Goal: Information Seeking & Learning: Learn about a topic

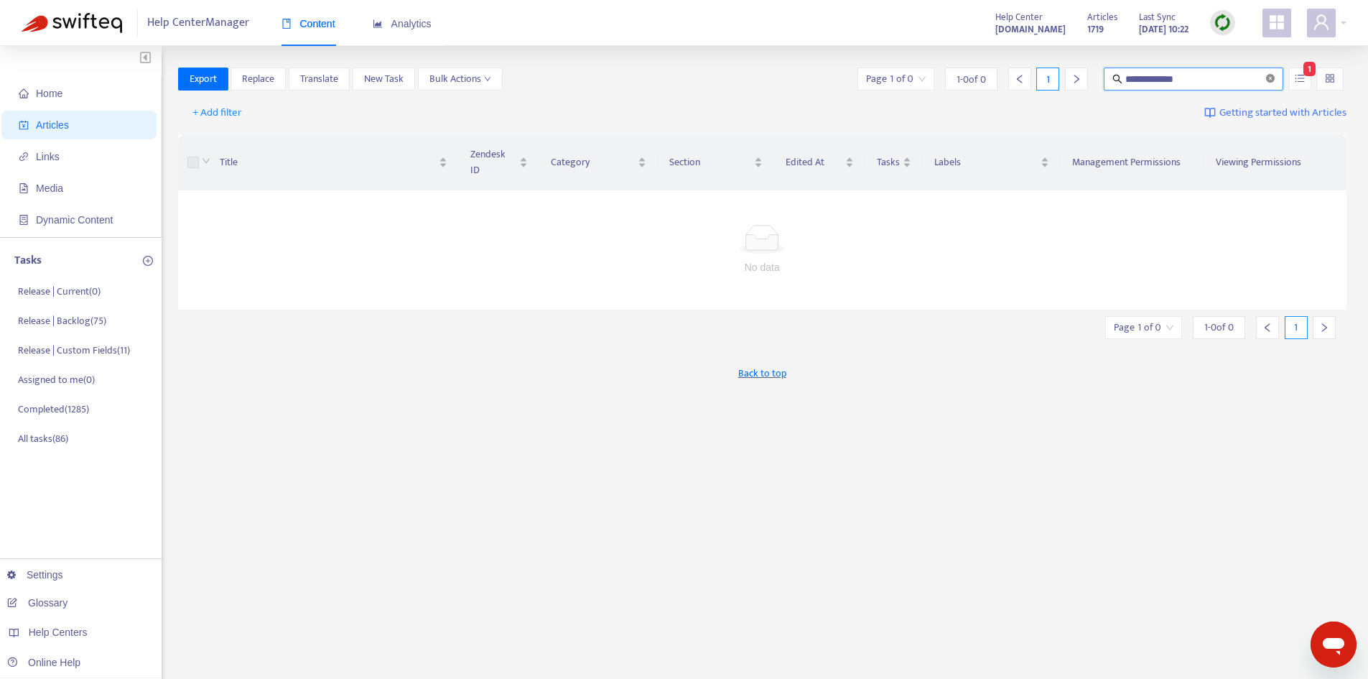
click at [1267, 80] on icon "close-circle" at bounding box center [1270, 78] width 9 height 9
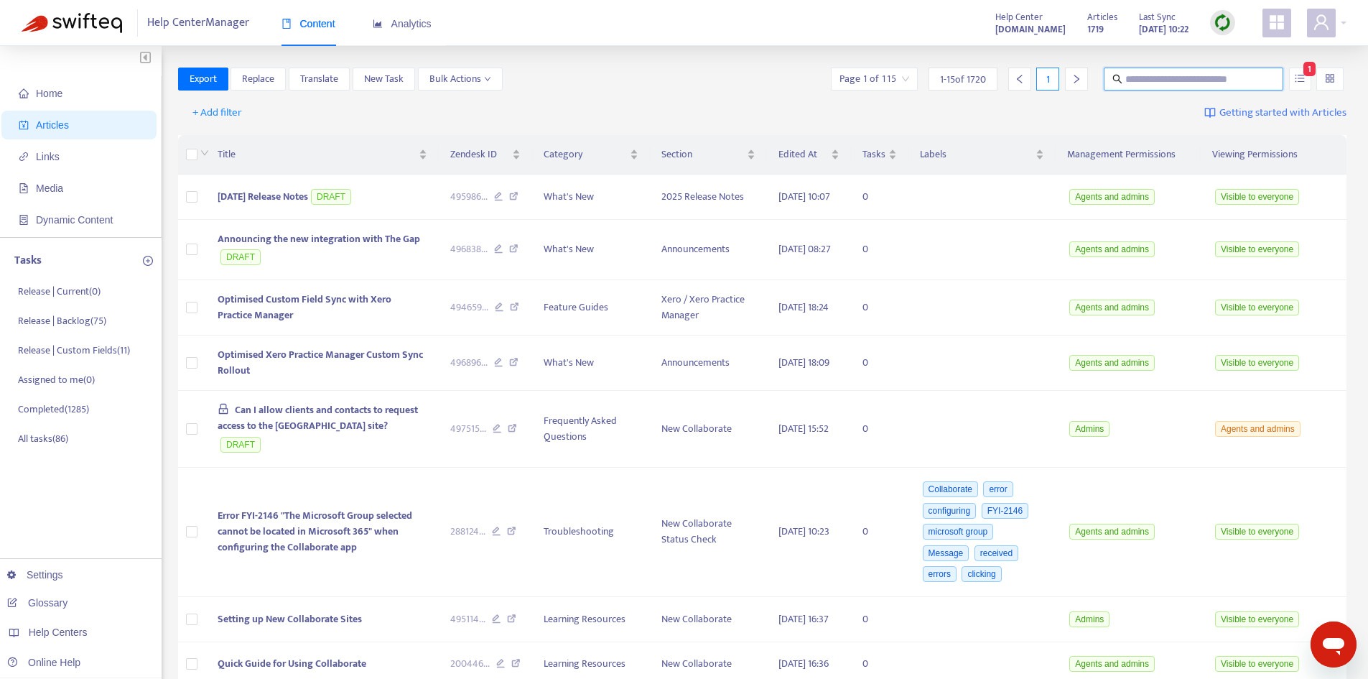
click at [1307, 75] on span "1" at bounding box center [1310, 69] width 12 height 14
click at [1192, 73] on input "text" at bounding box center [1194, 79] width 138 height 16
paste input "**********"
click at [1295, 79] on icon "unordered-list" at bounding box center [1300, 78] width 10 height 10
click at [1253, 152] on span "Search in HTML" at bounding box center [1243, 160] width 75 height 16
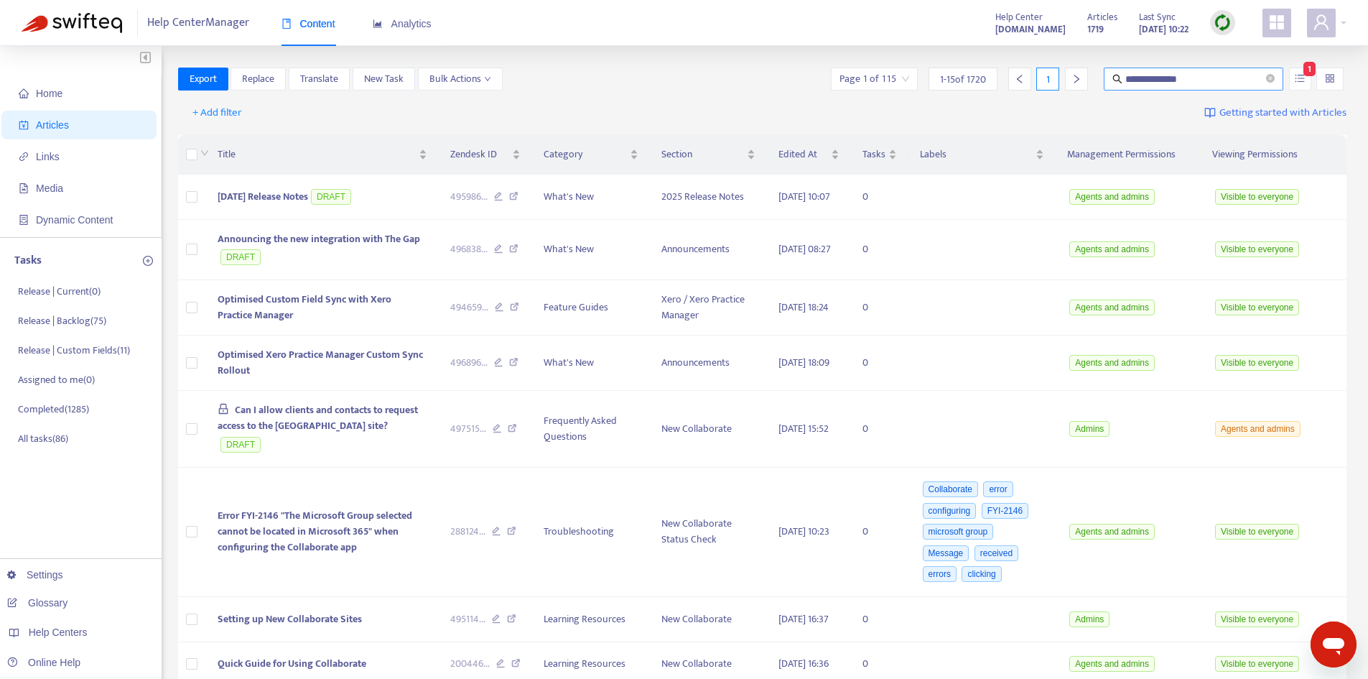
click at [1210, 80] on input "**********" at bounding box center [1194, 79] width 138 height 16
type input "**********"
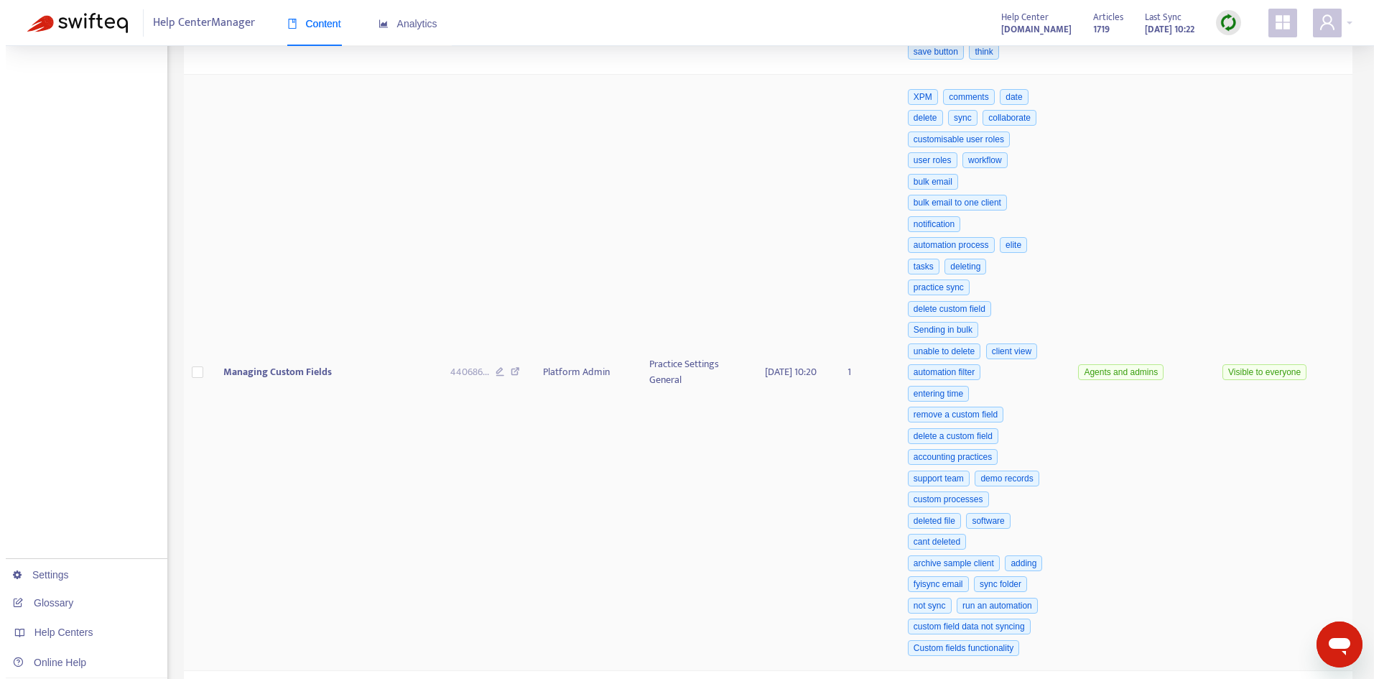
scroll to position [575, 0]
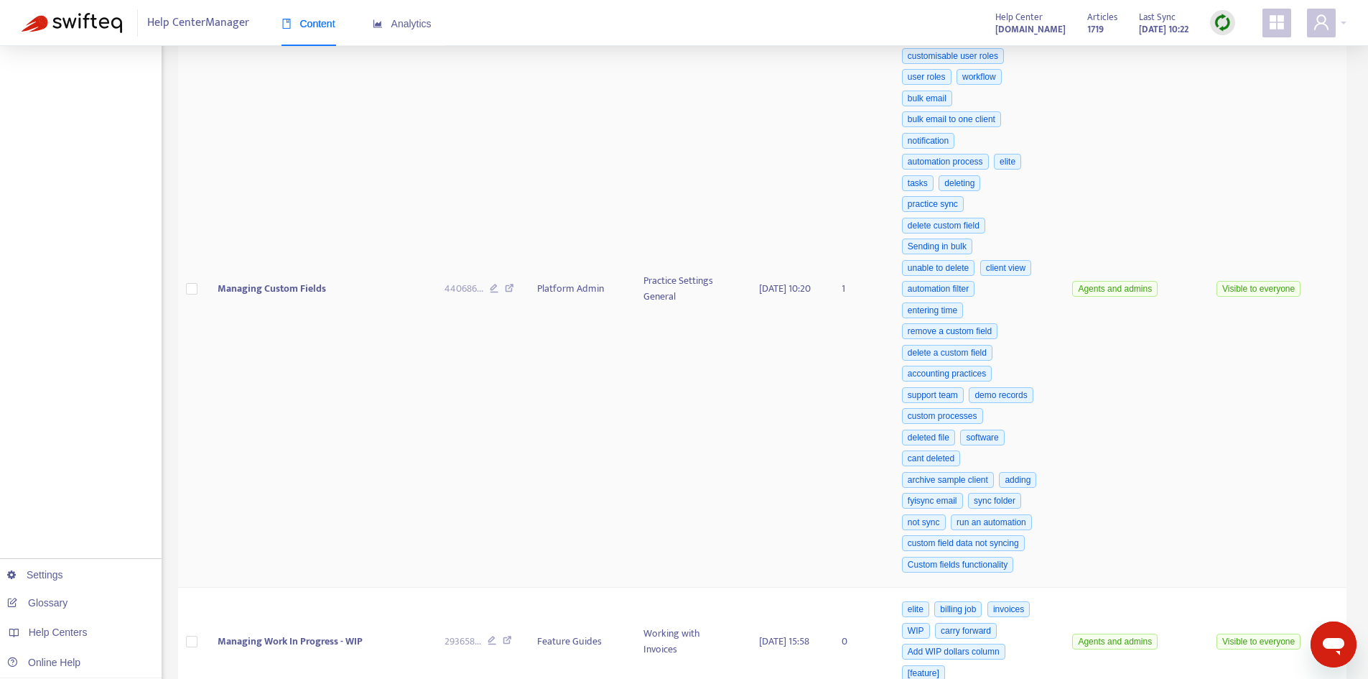
click at [282, 297] on span "Managing Custom Fields" at bounding box center [272, 288] width 108 height 17
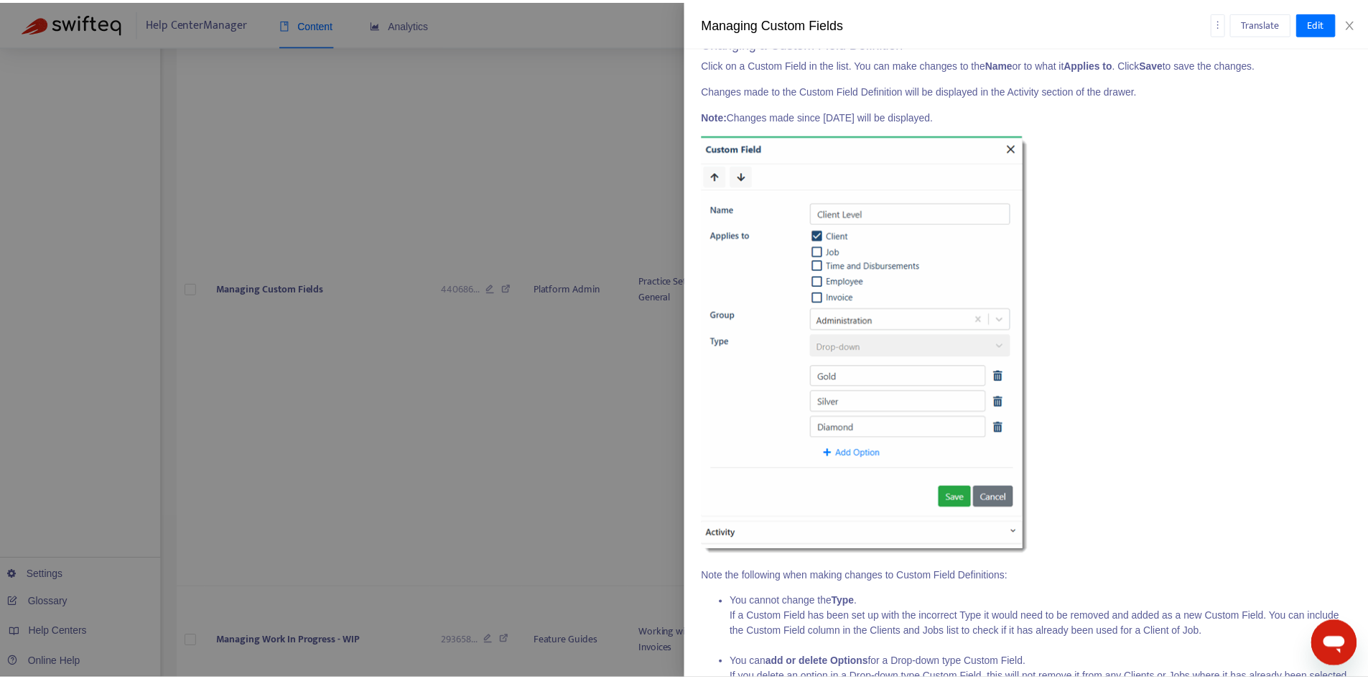
scroll to position [3088, 0]
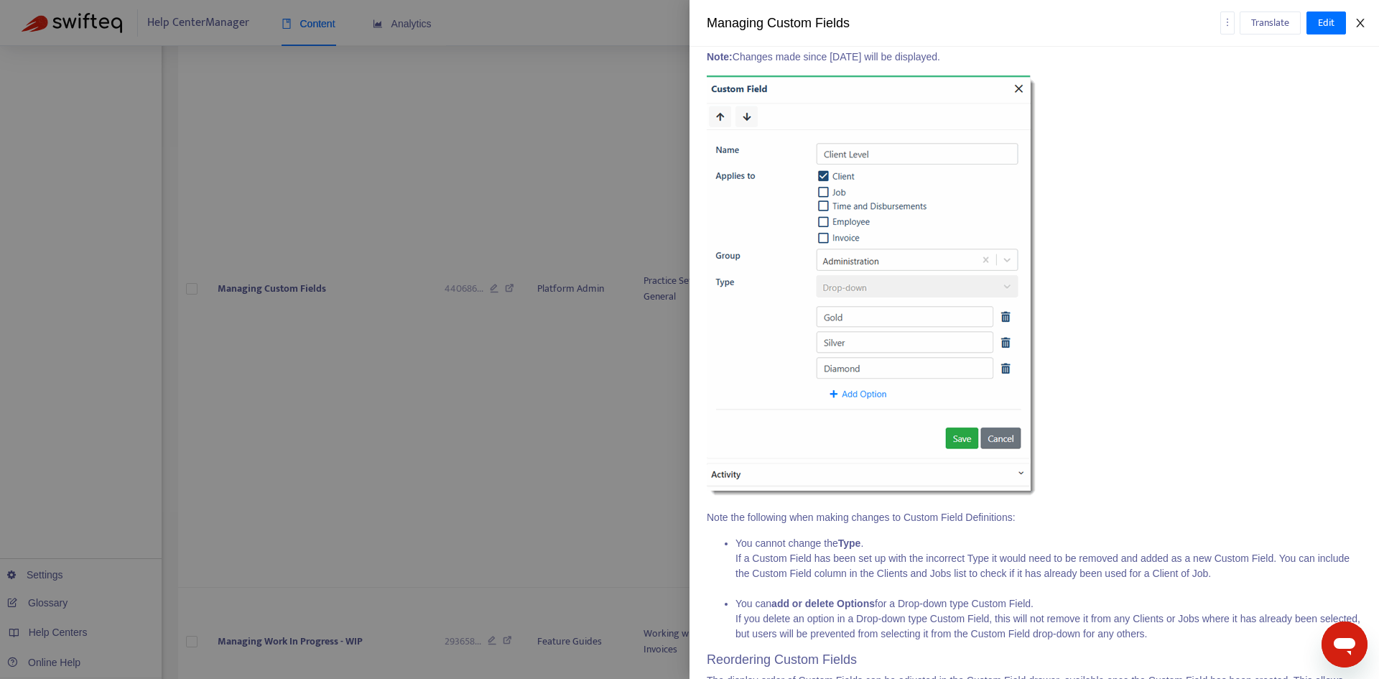
click at [1362, 28] on icon "close" at bounding box center [1360, 22] width 11 height 11
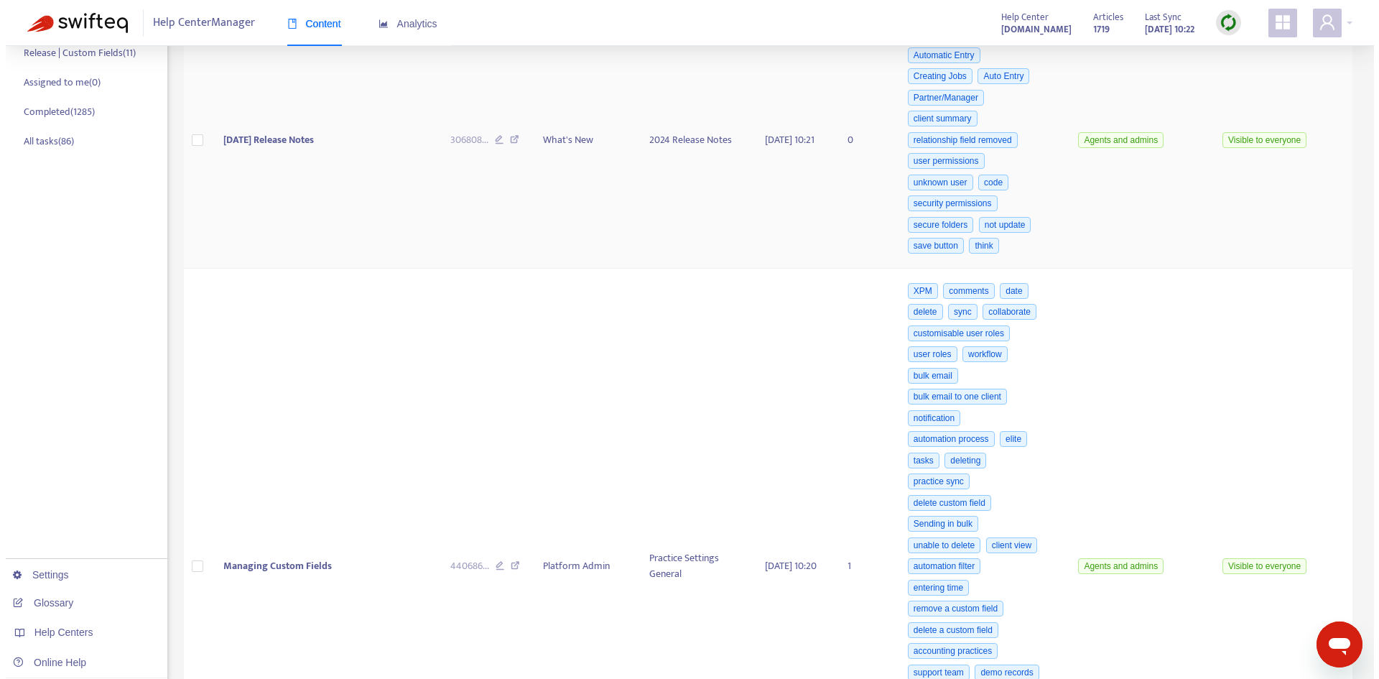
scroll to position [503, 0]
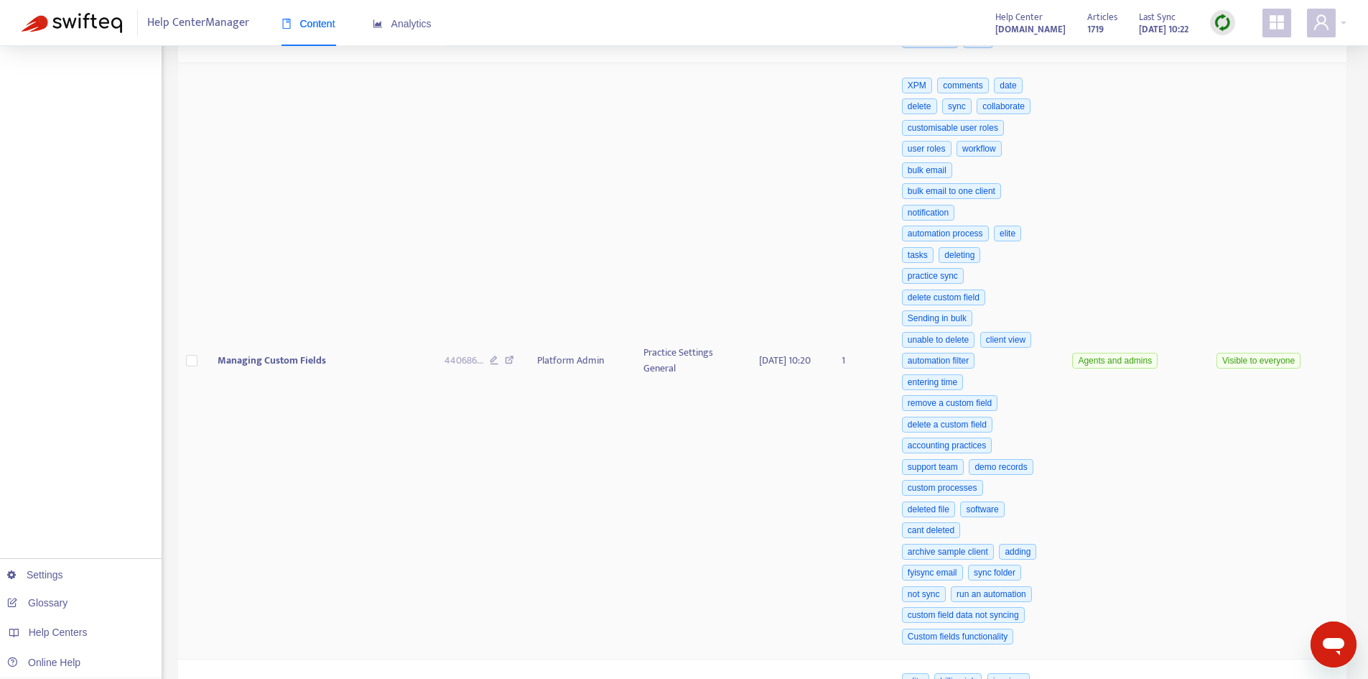
click at [292, 368] on span "Managing Custom Fields" at bounding box center [272, 360] width 108 height 17
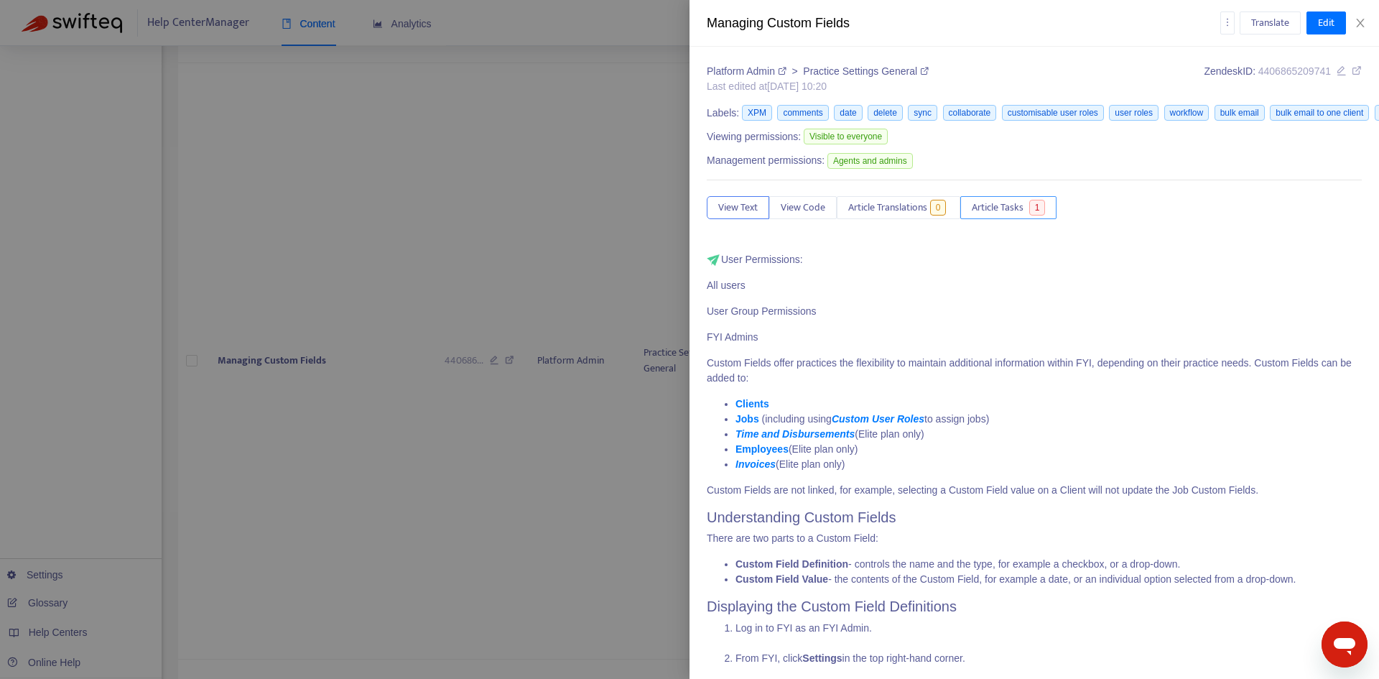
click at [985, 200] on span "Article Tasks" at bounding box center [998, 208] width 52 height 16
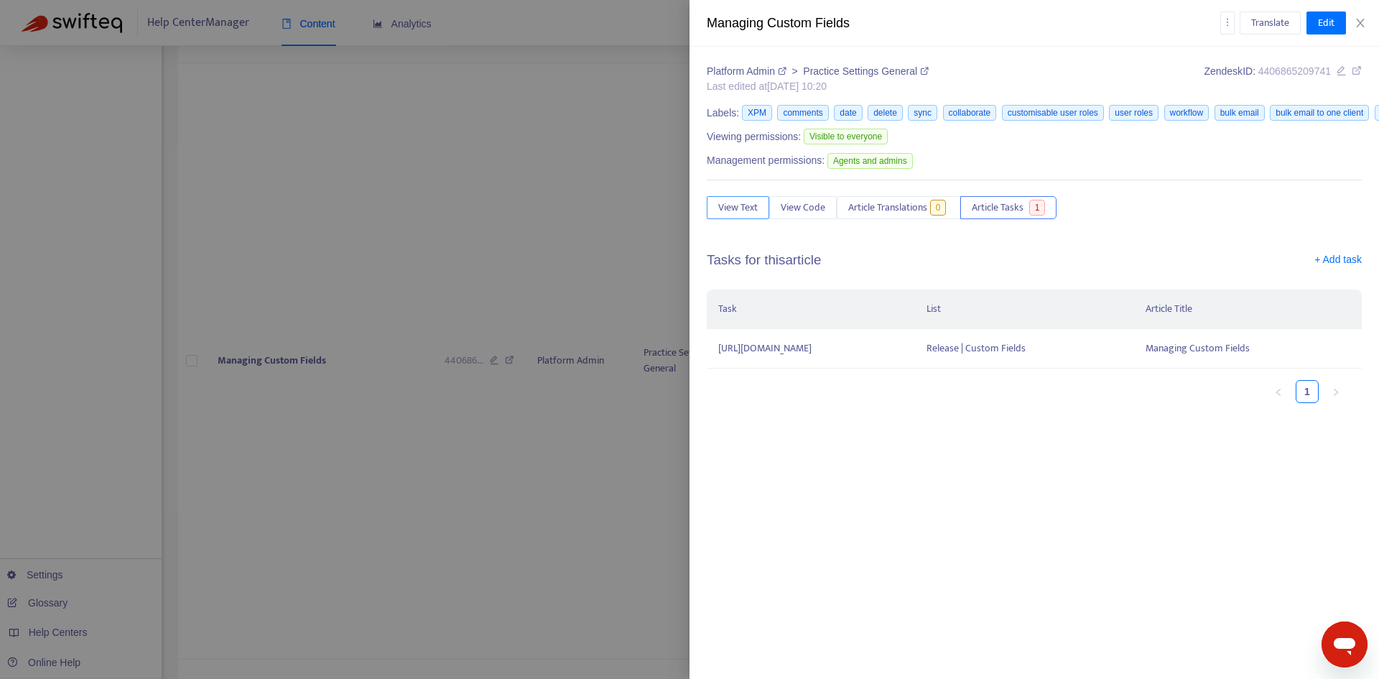
click at [754, 215] on span "View Text" at bounding box center [738, 208] width 40 height 16
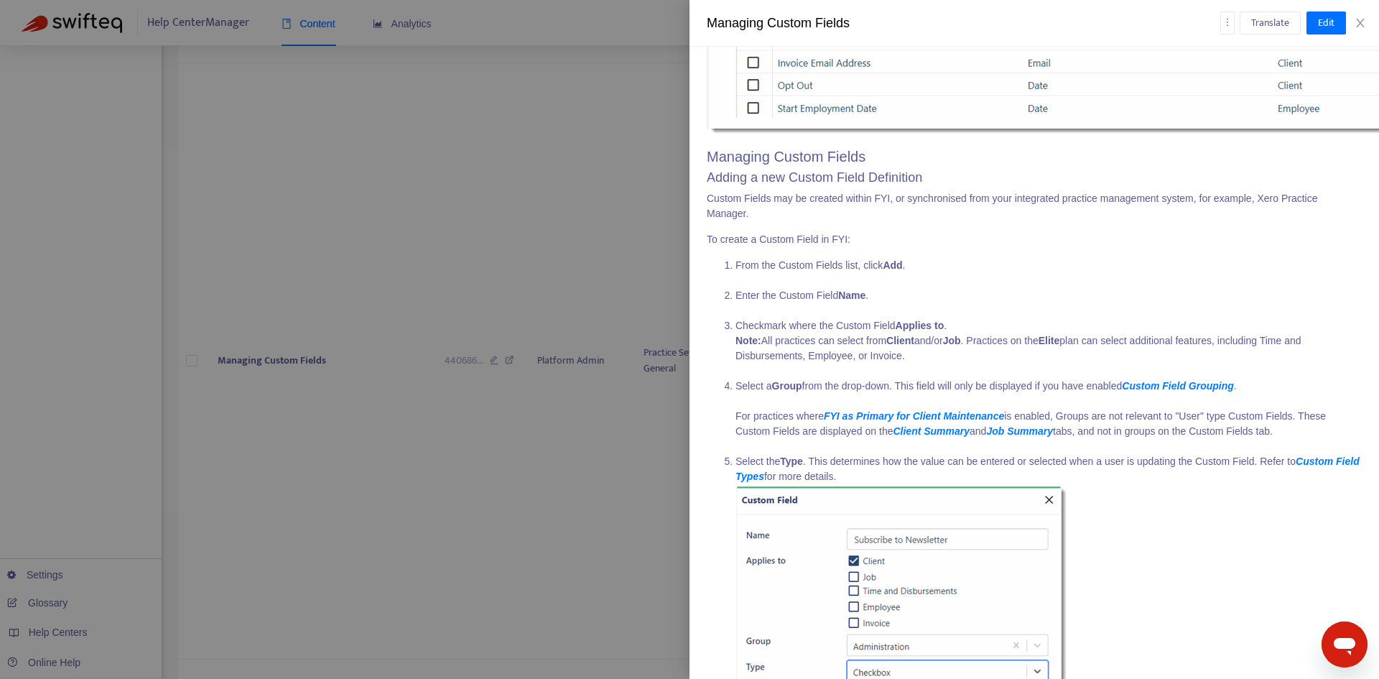
scroll to position [108, 0]
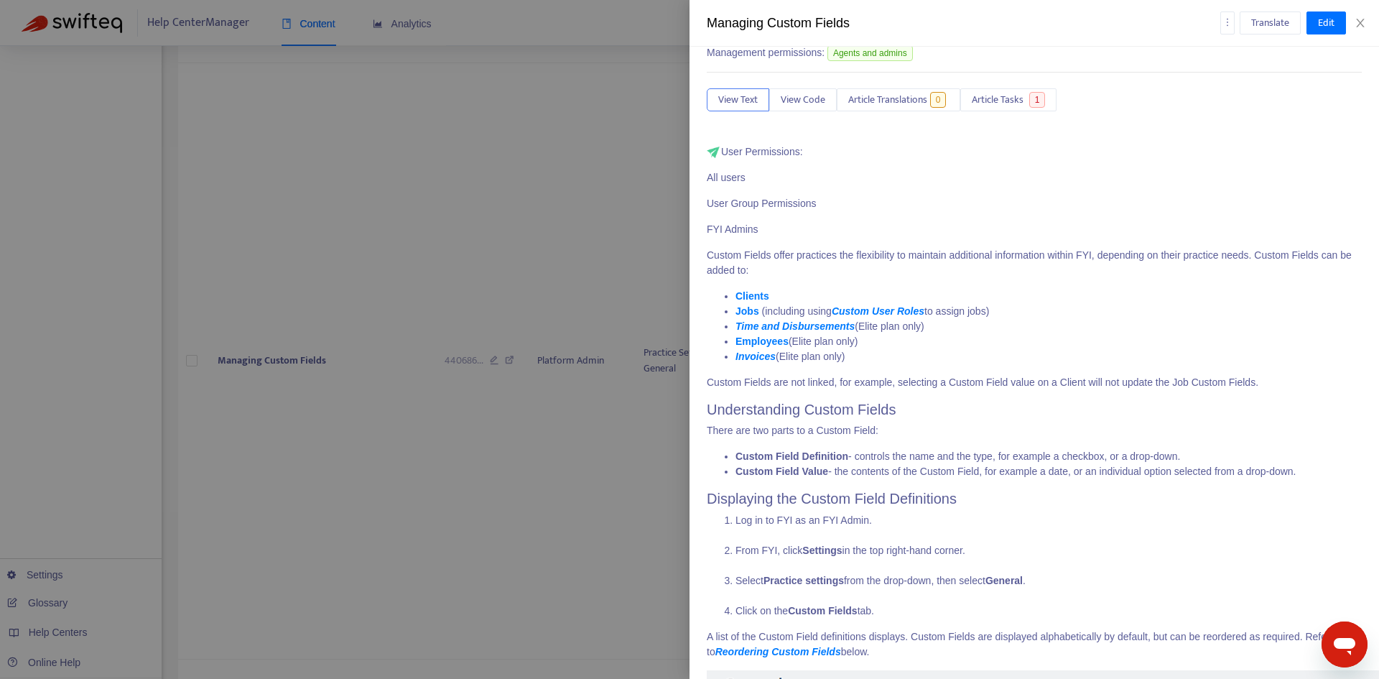
click at [743, 358] on strong "Invoices" at bounding box center [755, 356] width 40 height 11
click at [1011, 98] on span "Article Tasks" at bounding box center [998, 100] width 52 height 16
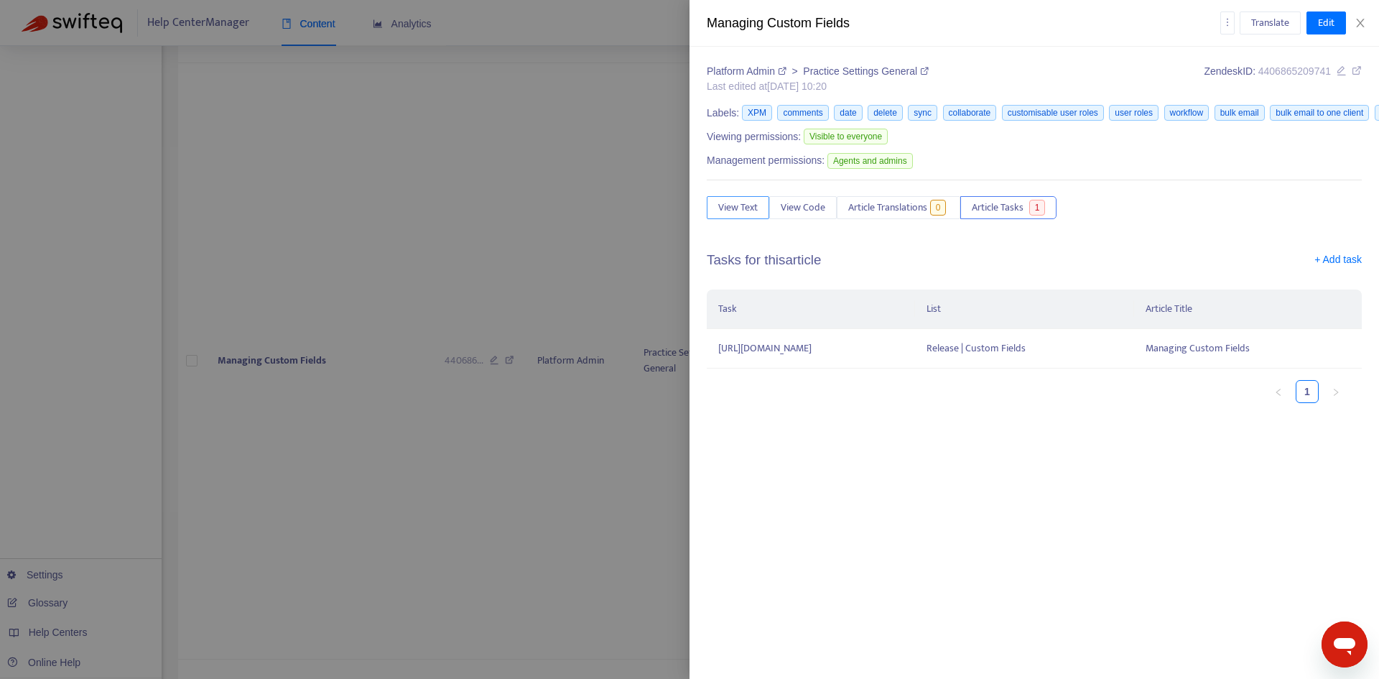
click at [743, 212] on span "View Text" at bounding box center [738, 208] width 40 height 16
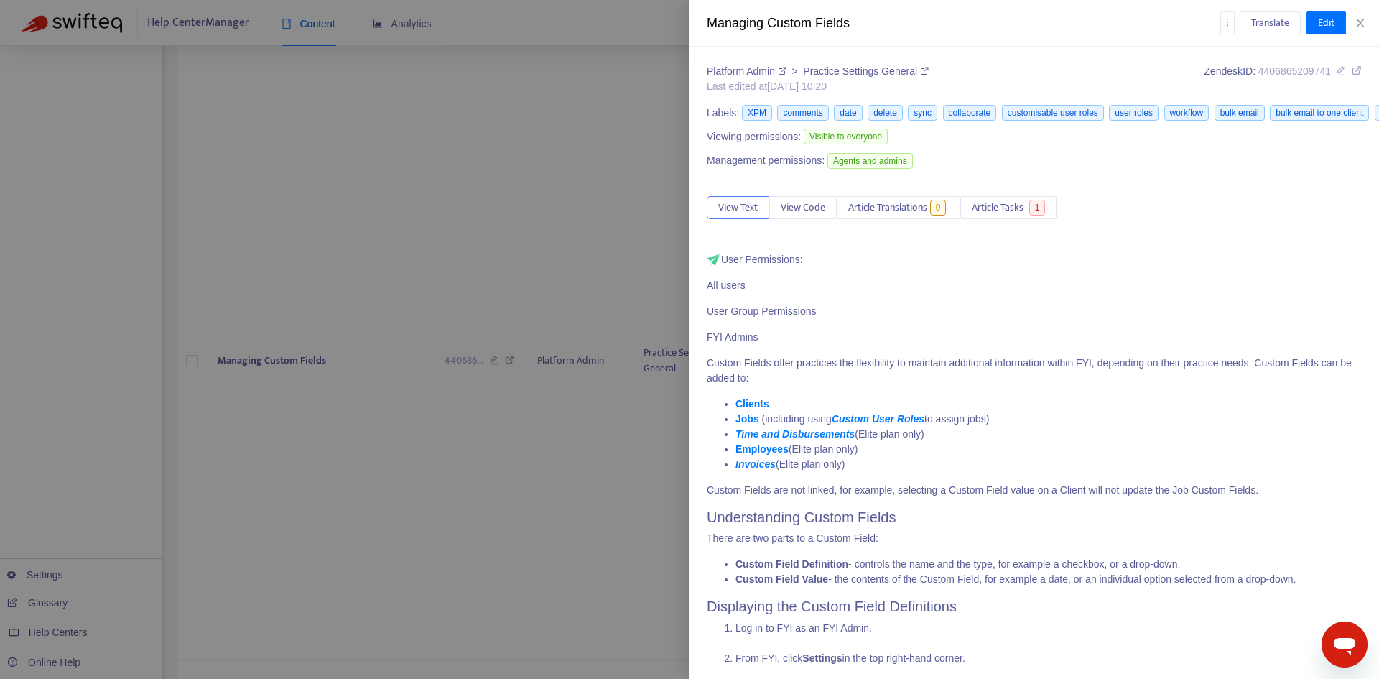
click at [1352, 71] on icon at bounding box center [1357, 70] width 10 height 10
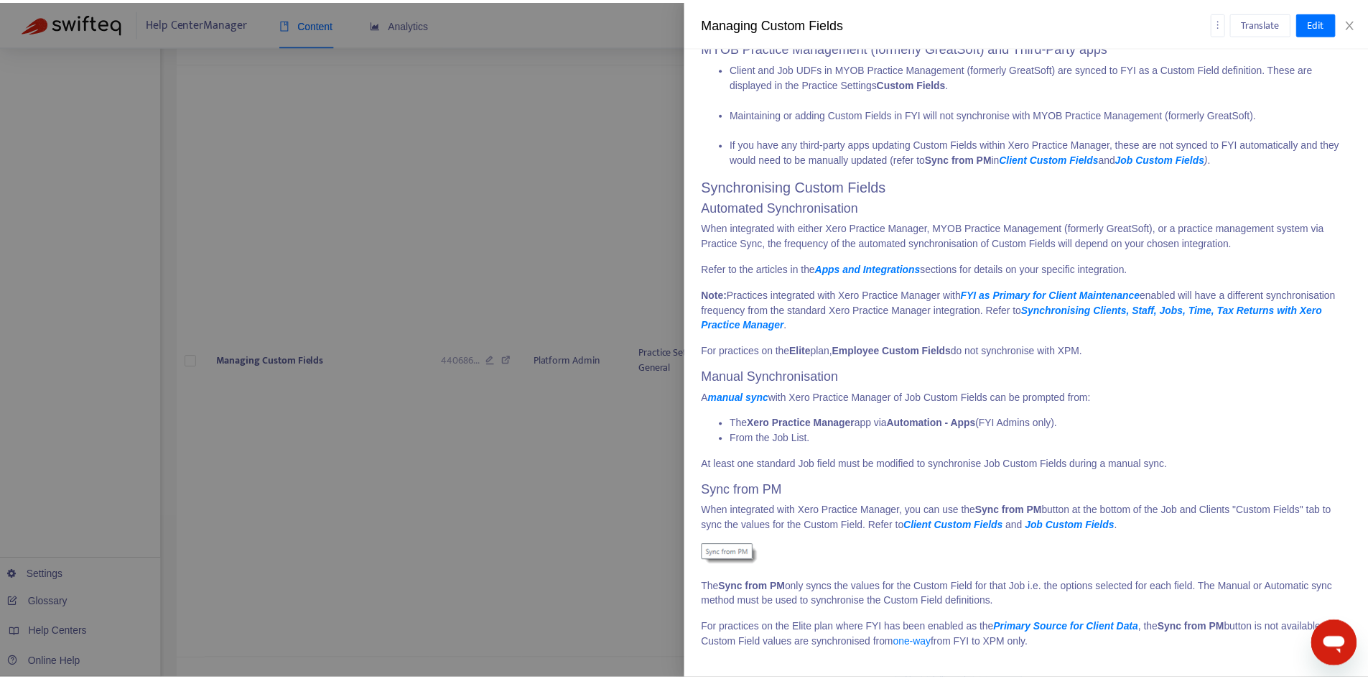
scroll to position [6979, 0]
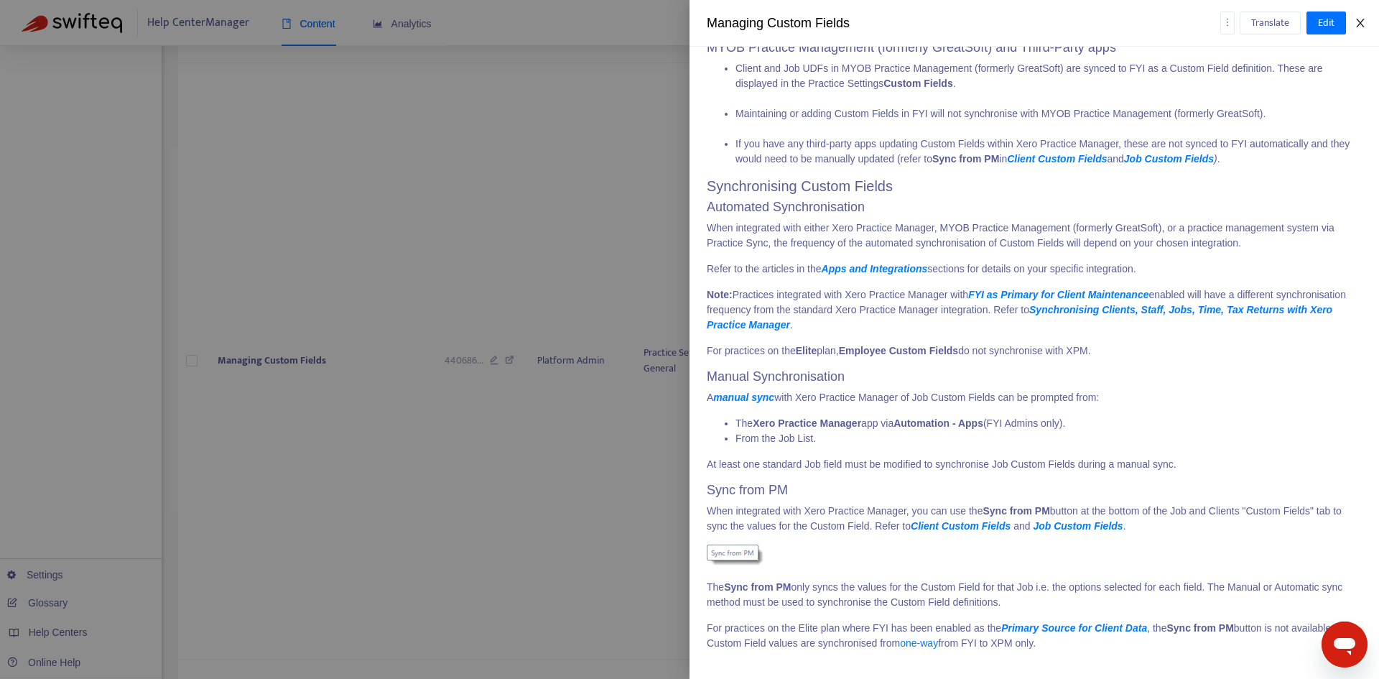
click at [1362, 24] on icon "close" at bounding box center [1360, 23] width 8 height 9
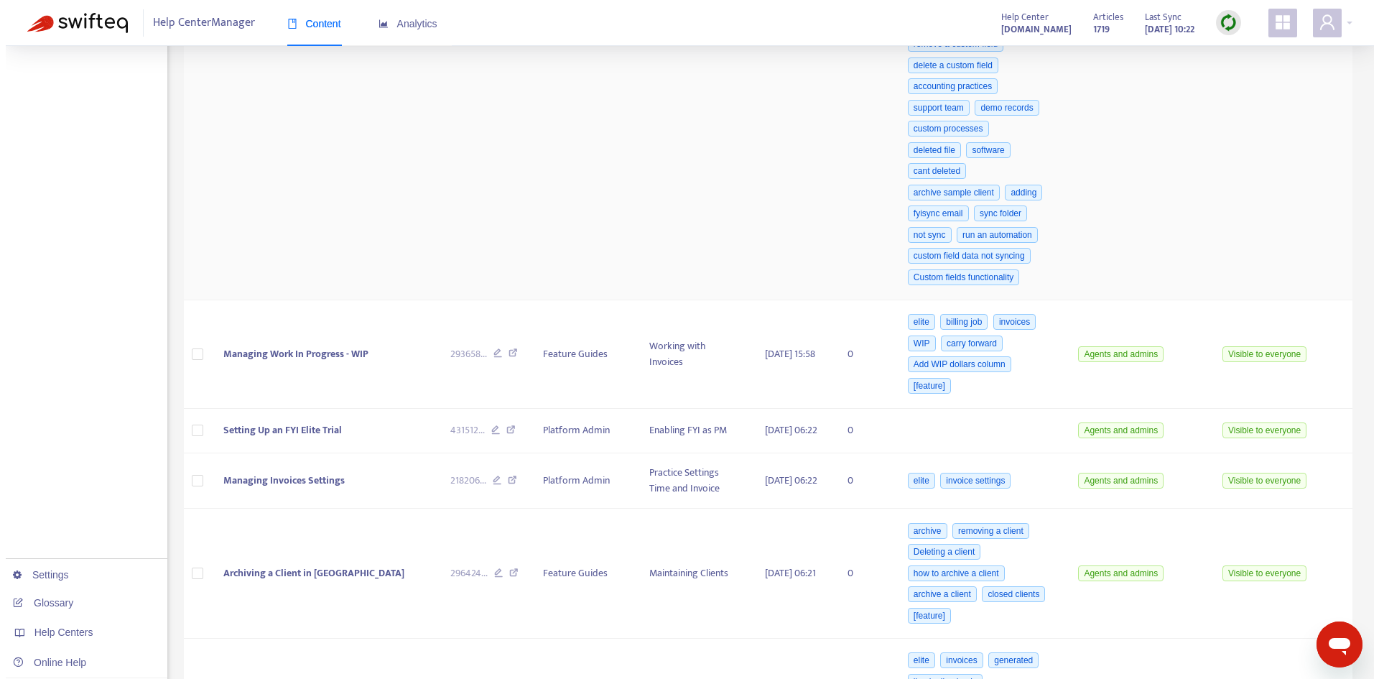
scroll to position [1006, 0]
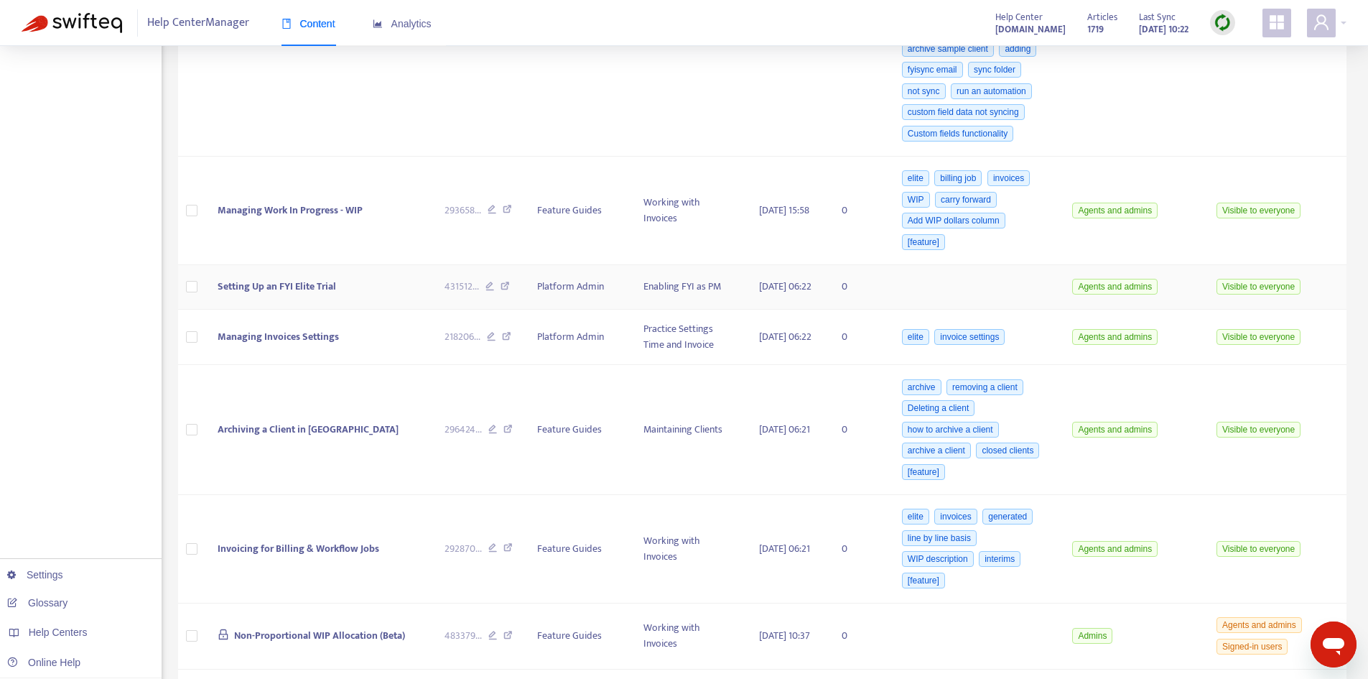
click at [292, 294] on span "Setting Up an FYI Elite Trial" at bounding box center [277, 286] width 119 height 17
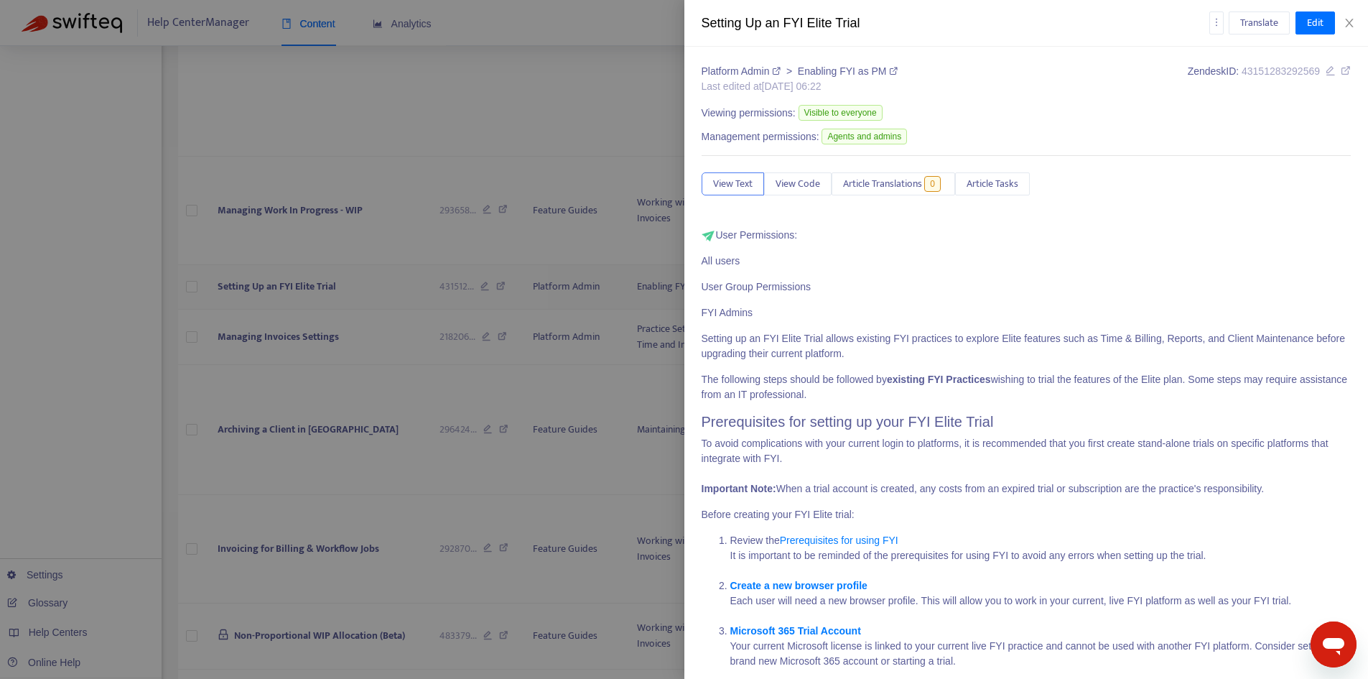
click at [358, 294] on div at bounding box center [684, 339] width 1368 height 679
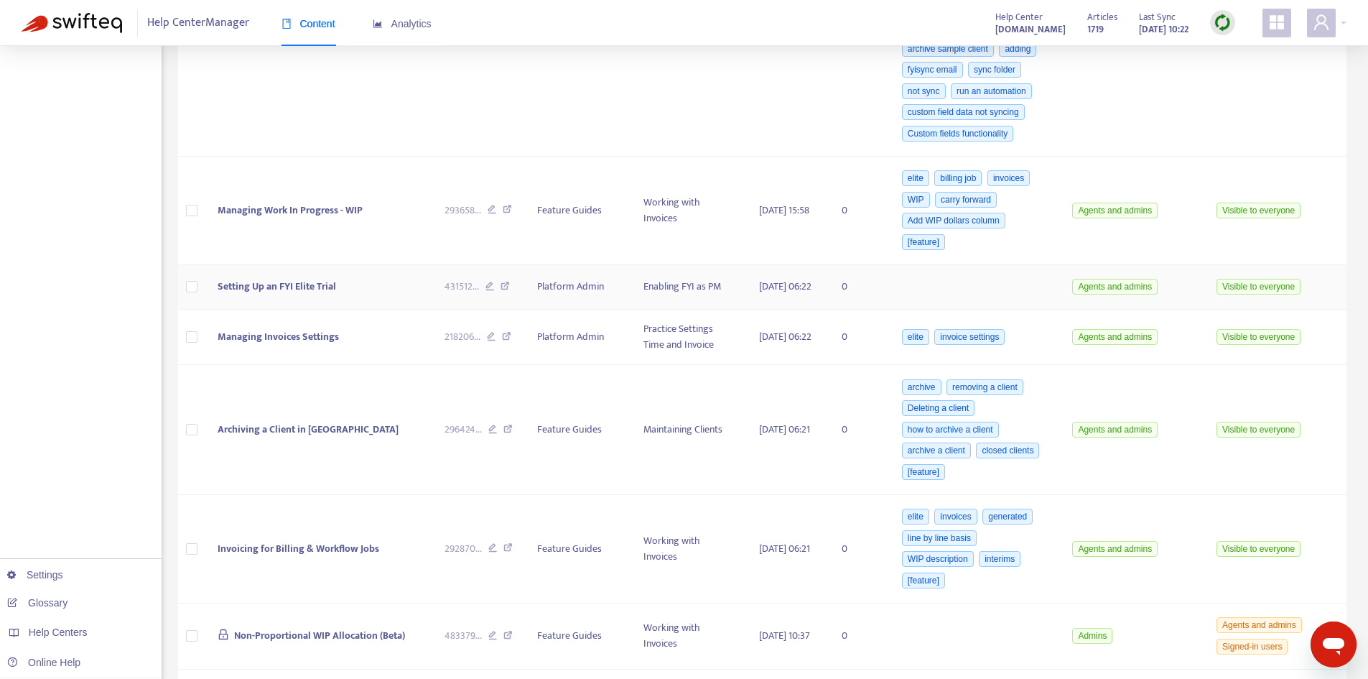
click at [339, 300] on td "Setting Up an FYI Elite Trial" at bounding box center [319, 287] width 227 height 45
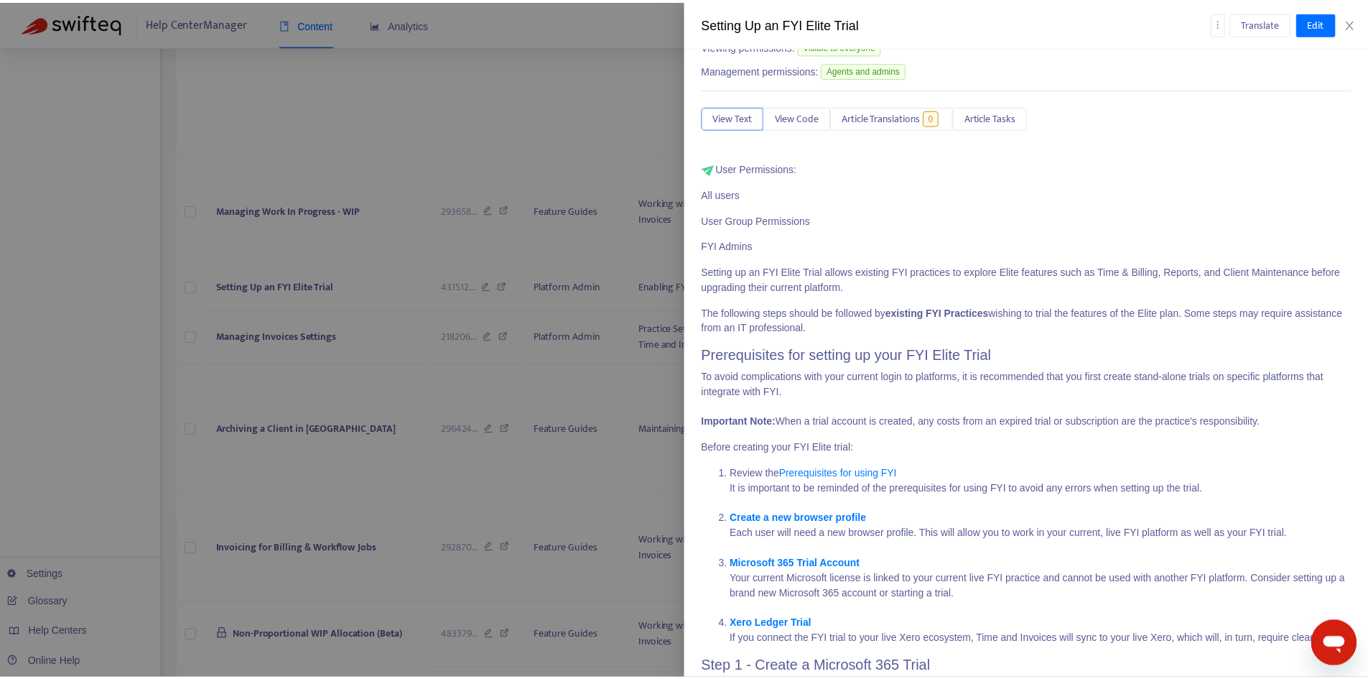
scroll to position [0, 0]
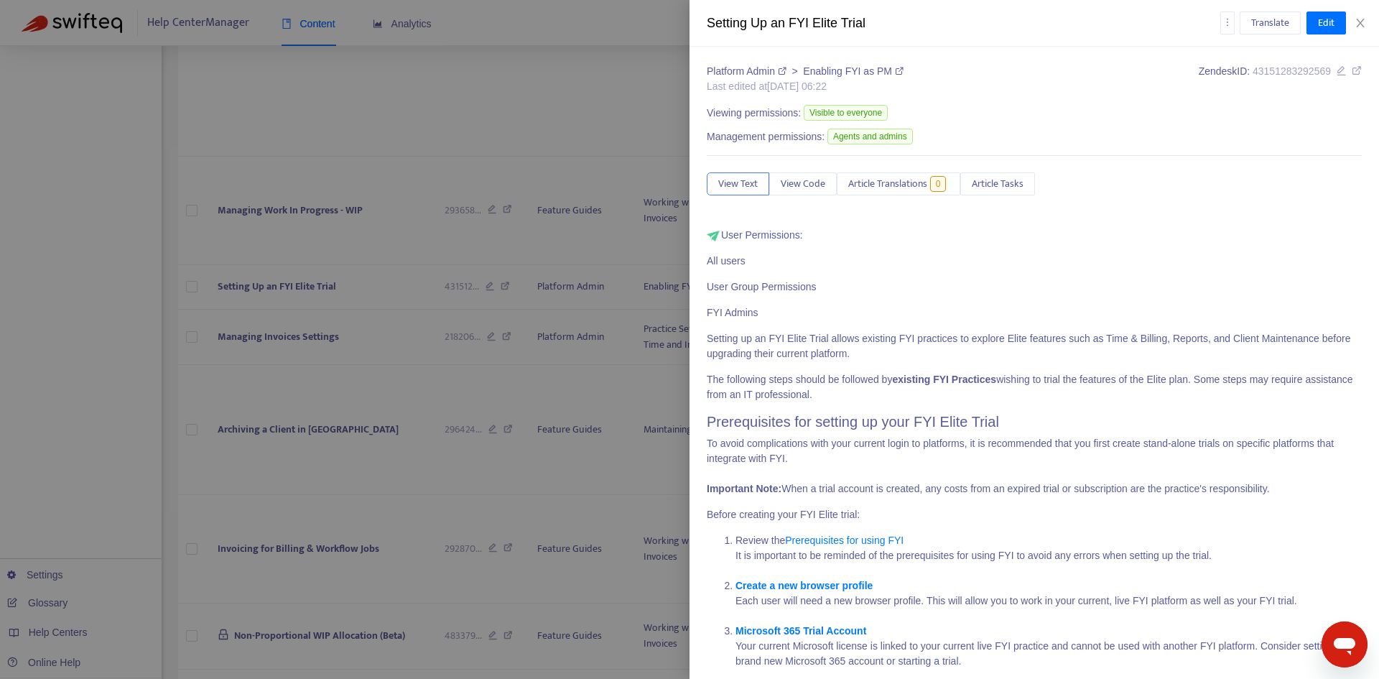
click at [1352, 68] on icon at bounding box center [1357, 70] width 10 height 10
click at [1357, 25] on icon "close" at bounding box center [1360, 22] width 11 height 11
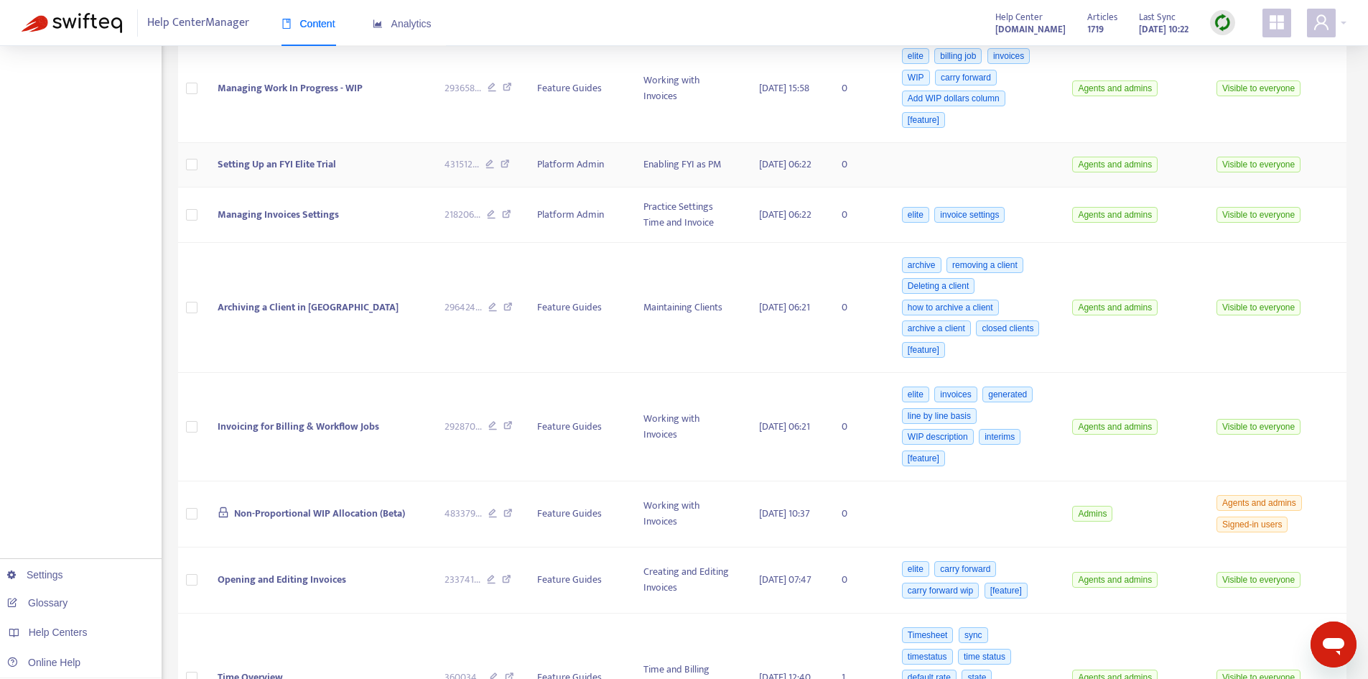
scroll to position [1149, 0]
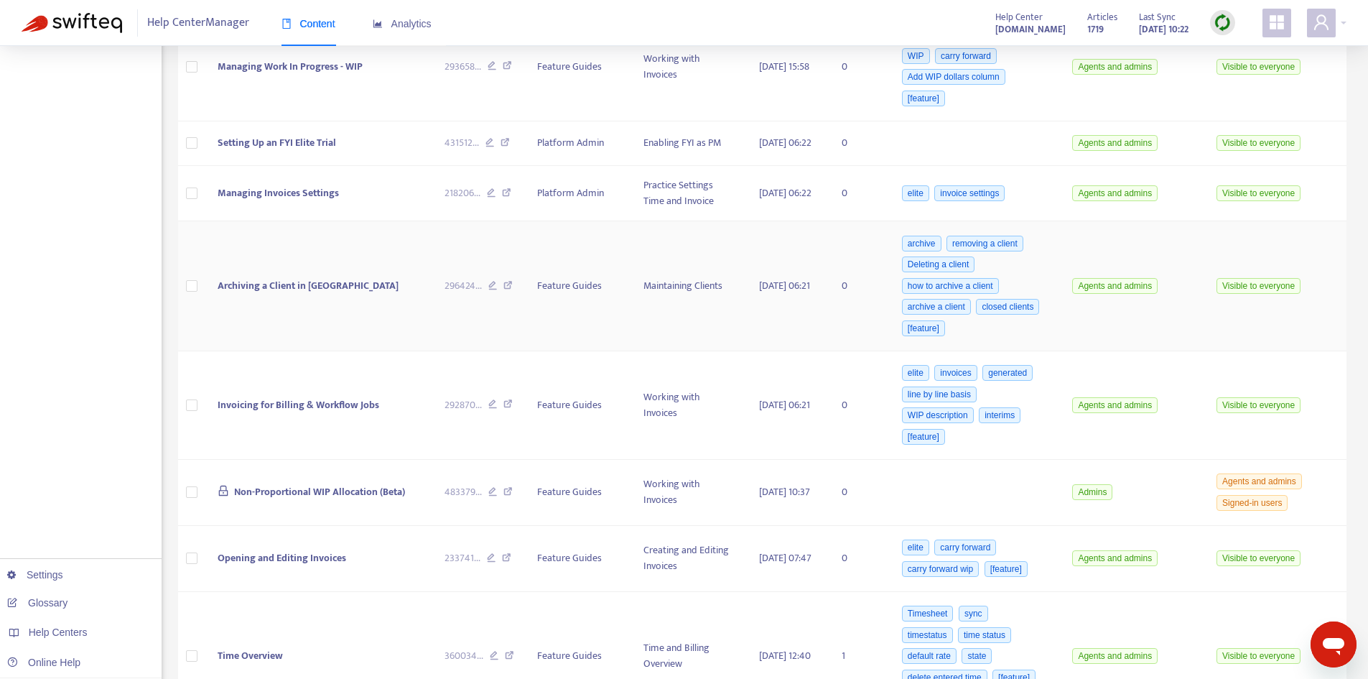
click at [327, 299] on td "Archiving a Client in [GEOGRAPHIC_DATA]" at bounding box center [319, 286] width 227 height 130
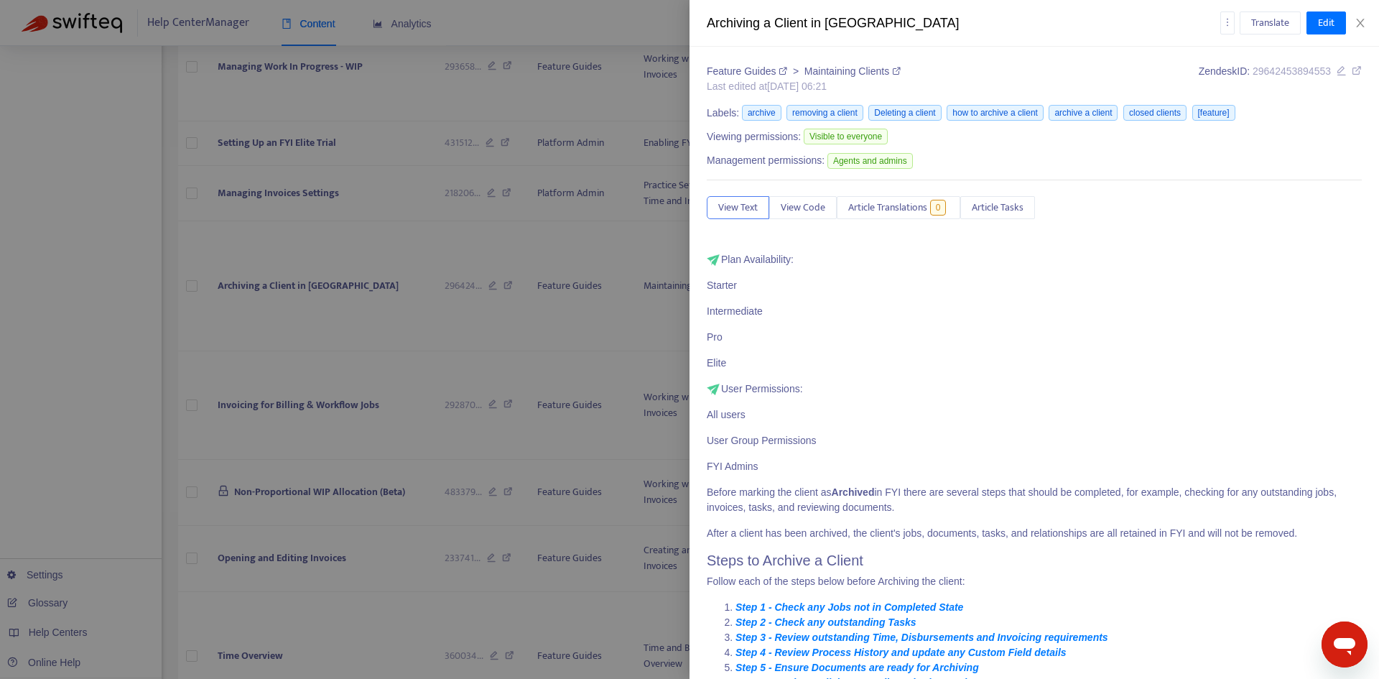
click at [1352, 76] on link at bounding box center [1357, 70] width 10 height 11
click at [1364, 17] on button "Close" at bounding box center [1360, 24] width 20 height 14
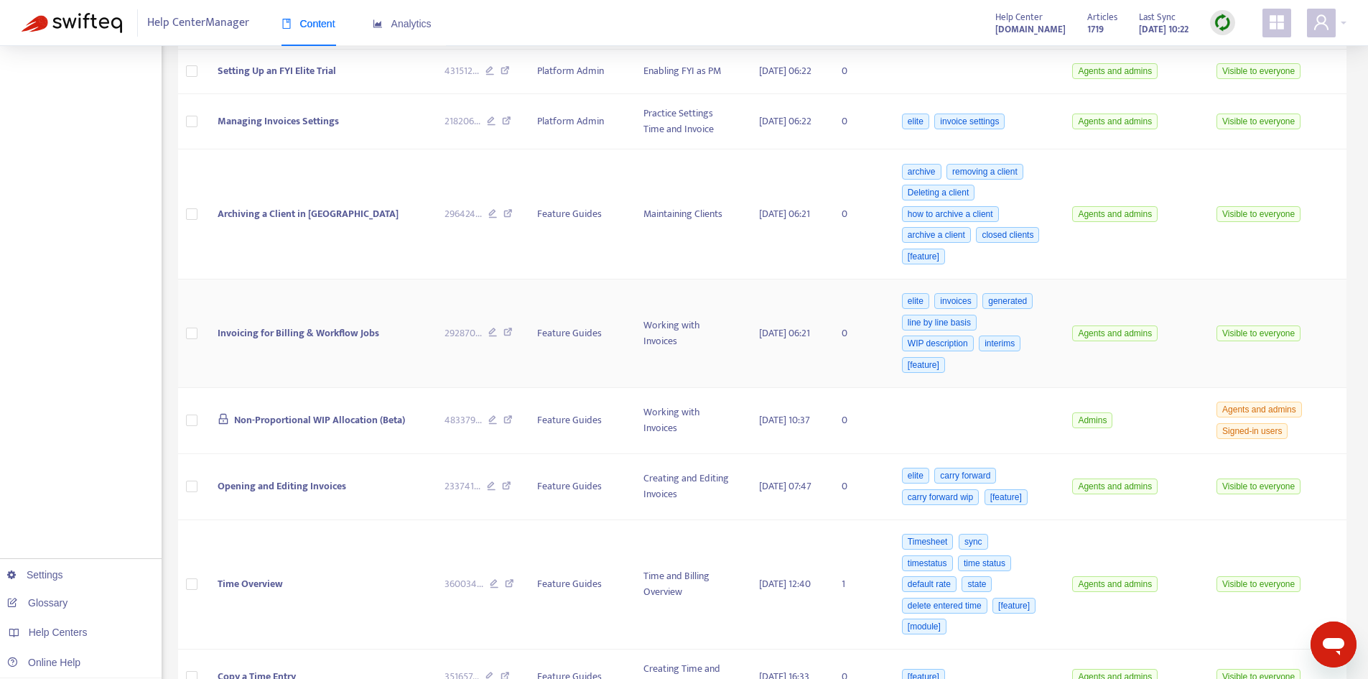
scroll to position [1293, 0]
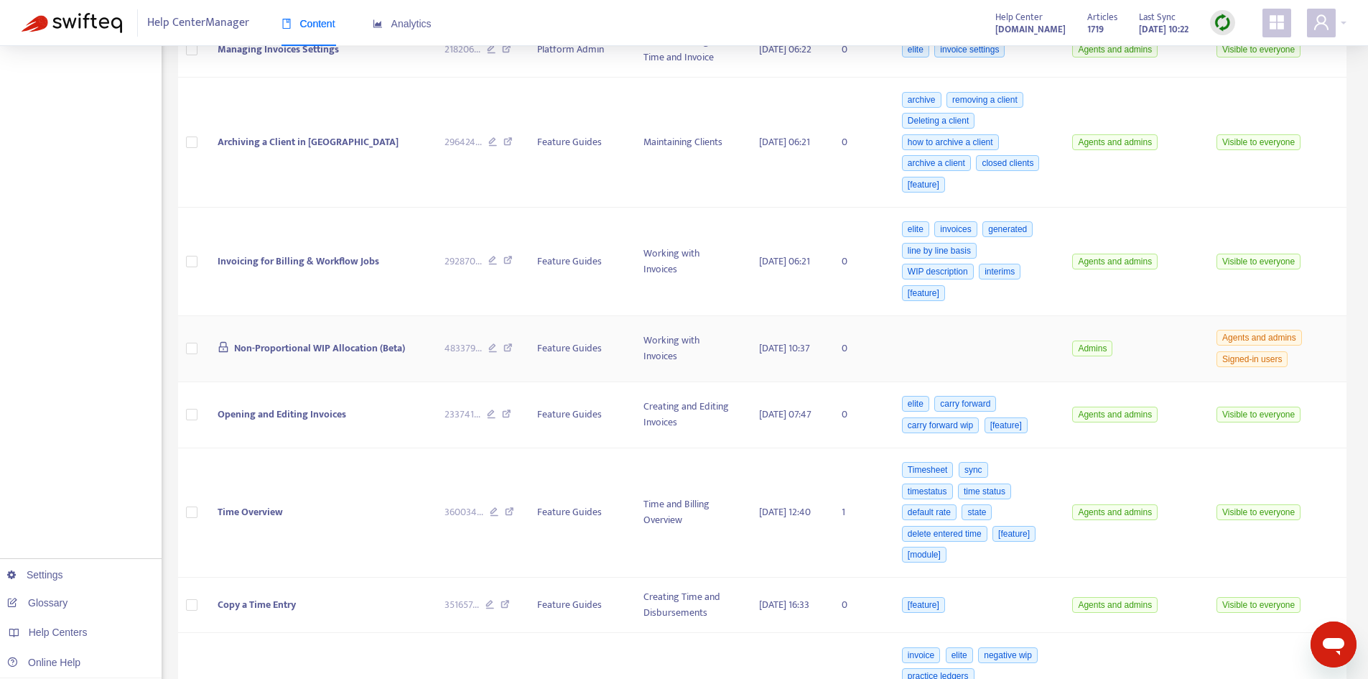
click at [334, 356] on span "Non-Proportional WIP Allocation (Beta)" at bounding box center [319, 348] width 171 height 17
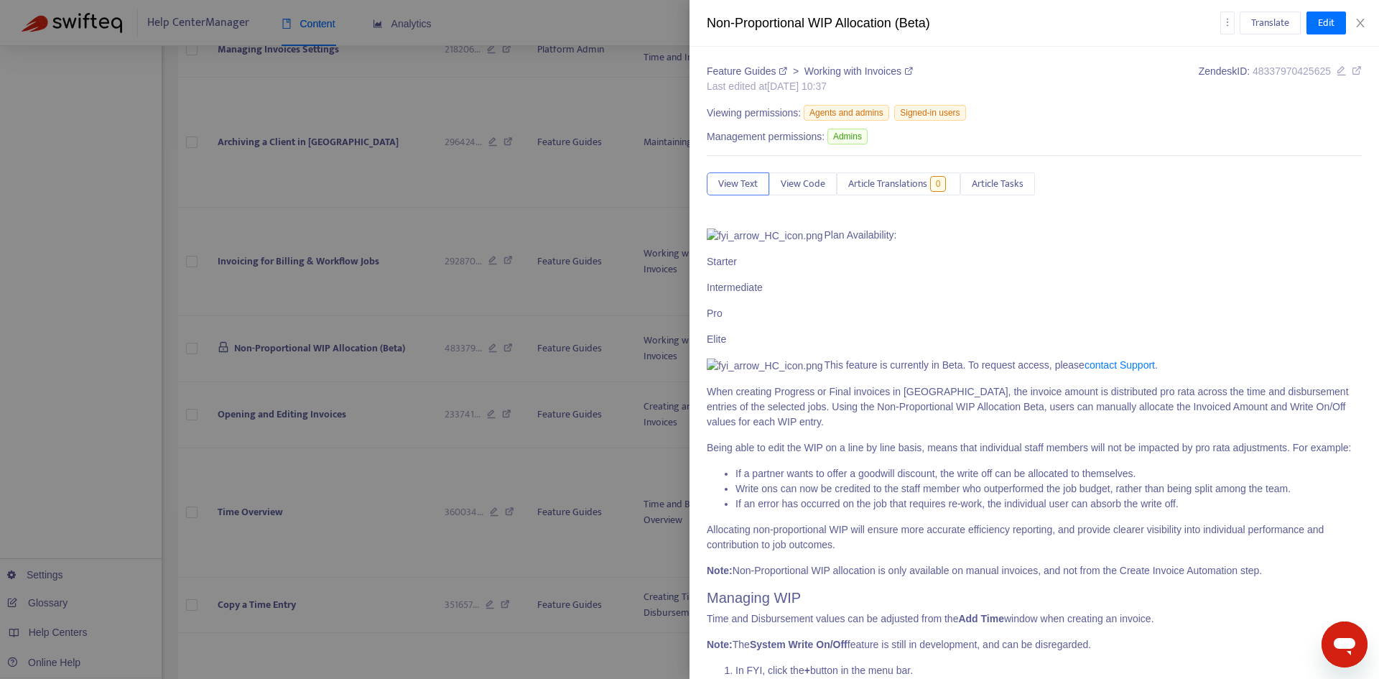
click at [1352, 74] on icon at bounding box center [1357, 70] width 10 height 10
click at [1360, 25] on icon "close" at bounding box center [1360, 22] width 11 height 11
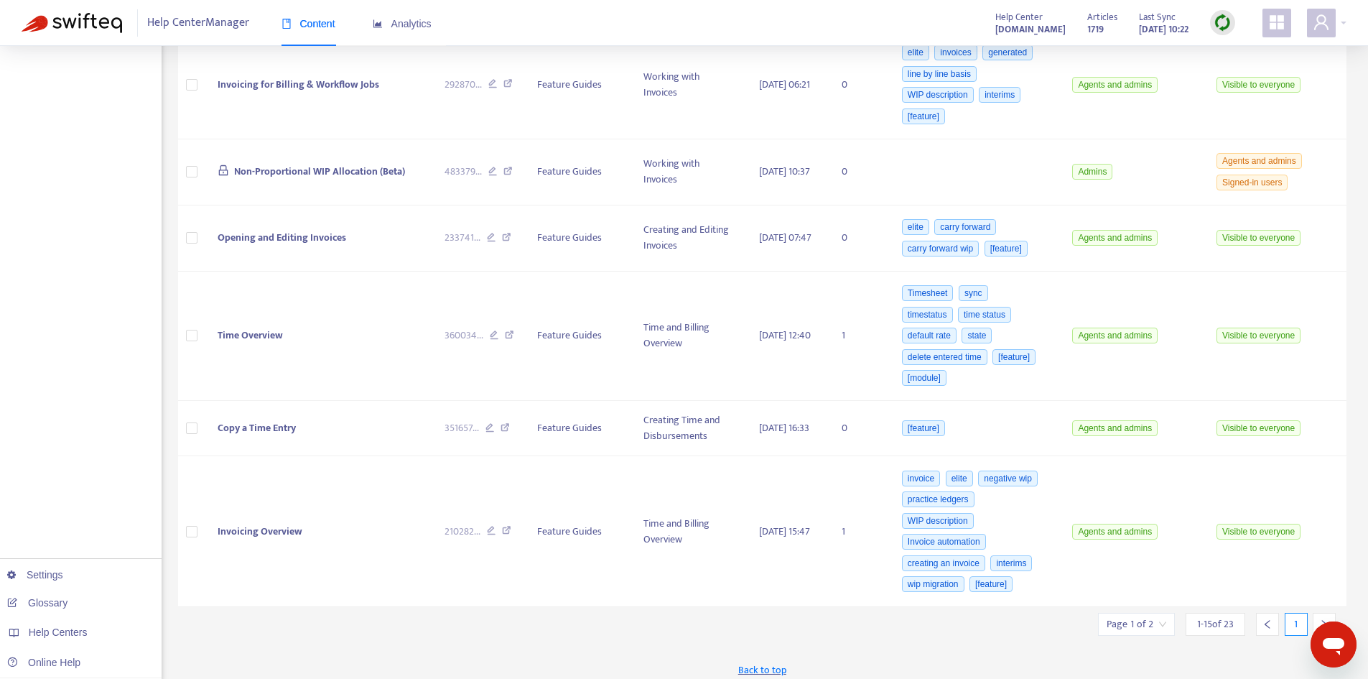
scroll to position [1499, 0]
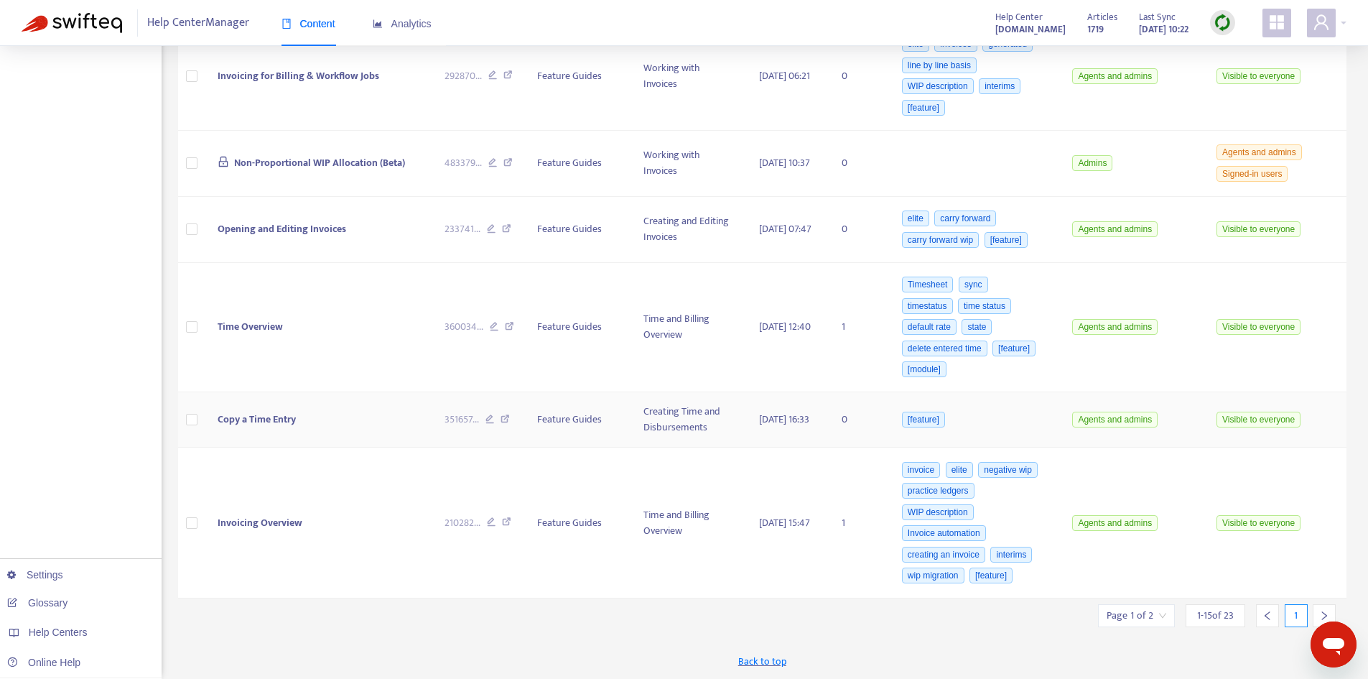
click at [332, 410] on td "Copy a Time Entry" at bounding box center [319, 419] width 227 height 55
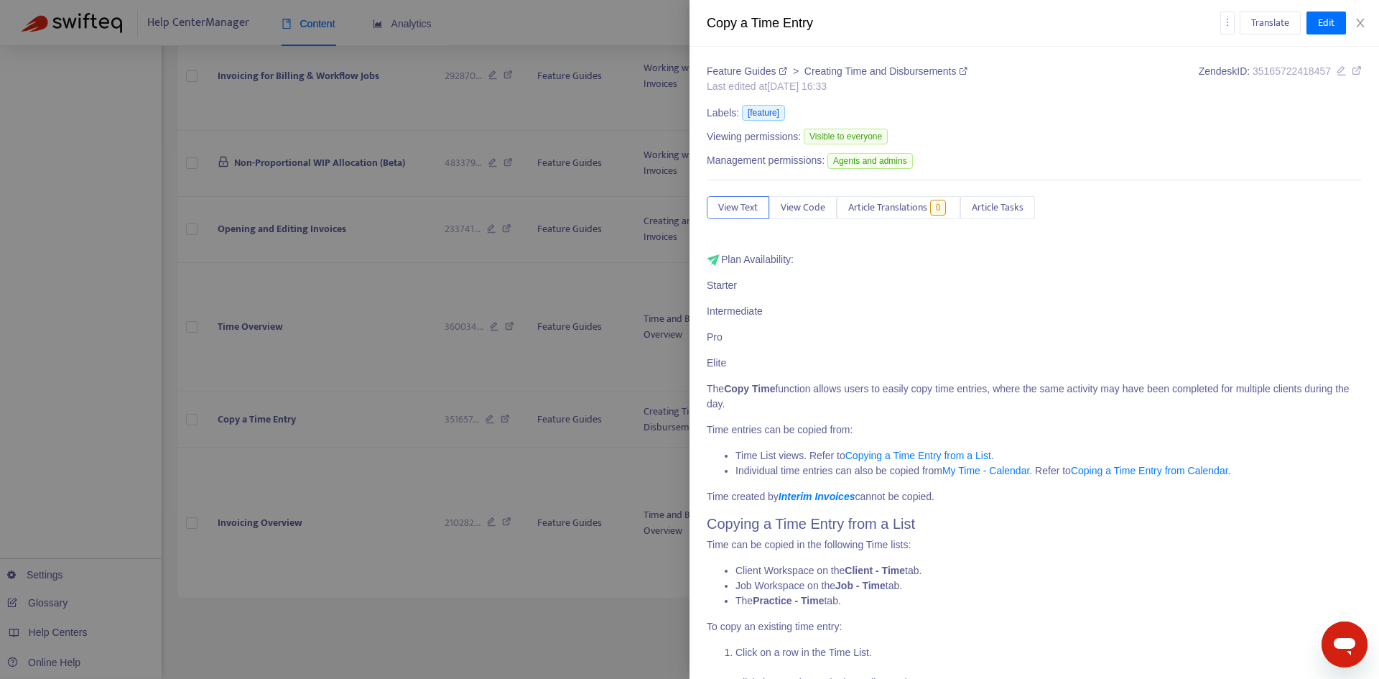
click at [1352, 68] on icon at bounding box center [1357, 70] width 10 height 10
click at [1357, 25] on icon "close" at bounding box center [1360, 22] width 11 height 11
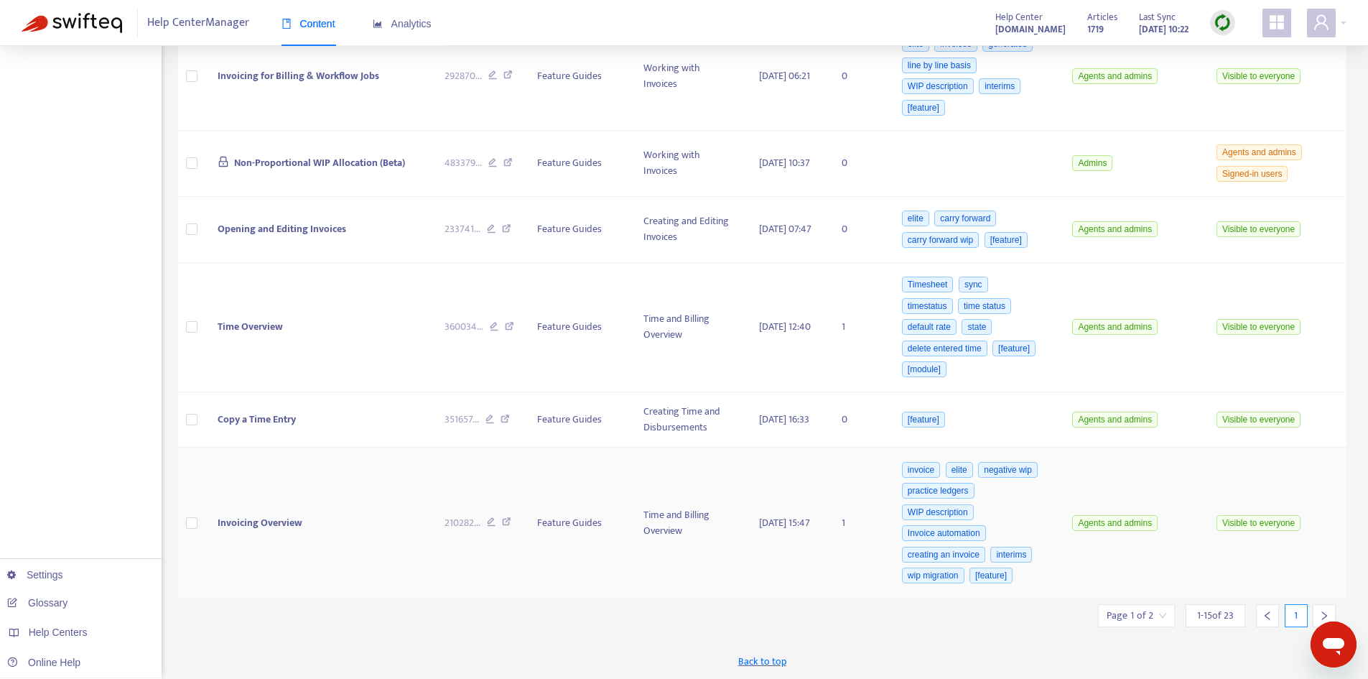
click at [294, 521] on span "Invoicing Overview" at bounding box center [260, 522] width 85 height 17
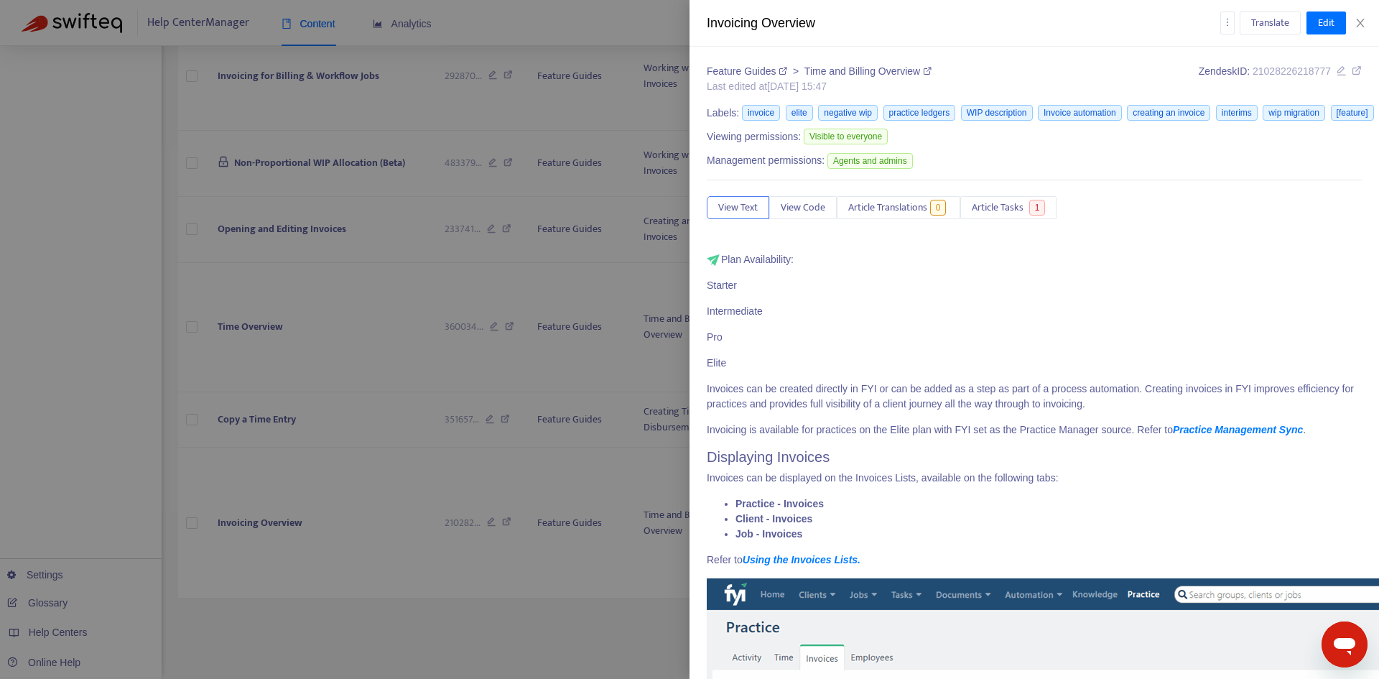
click at [1352, 73] on icon at bounding box center [1357, 70] width 10 height 10
click at [1361, 24] on icon "close" at bounding box center [1360, 23] width 8 height 9
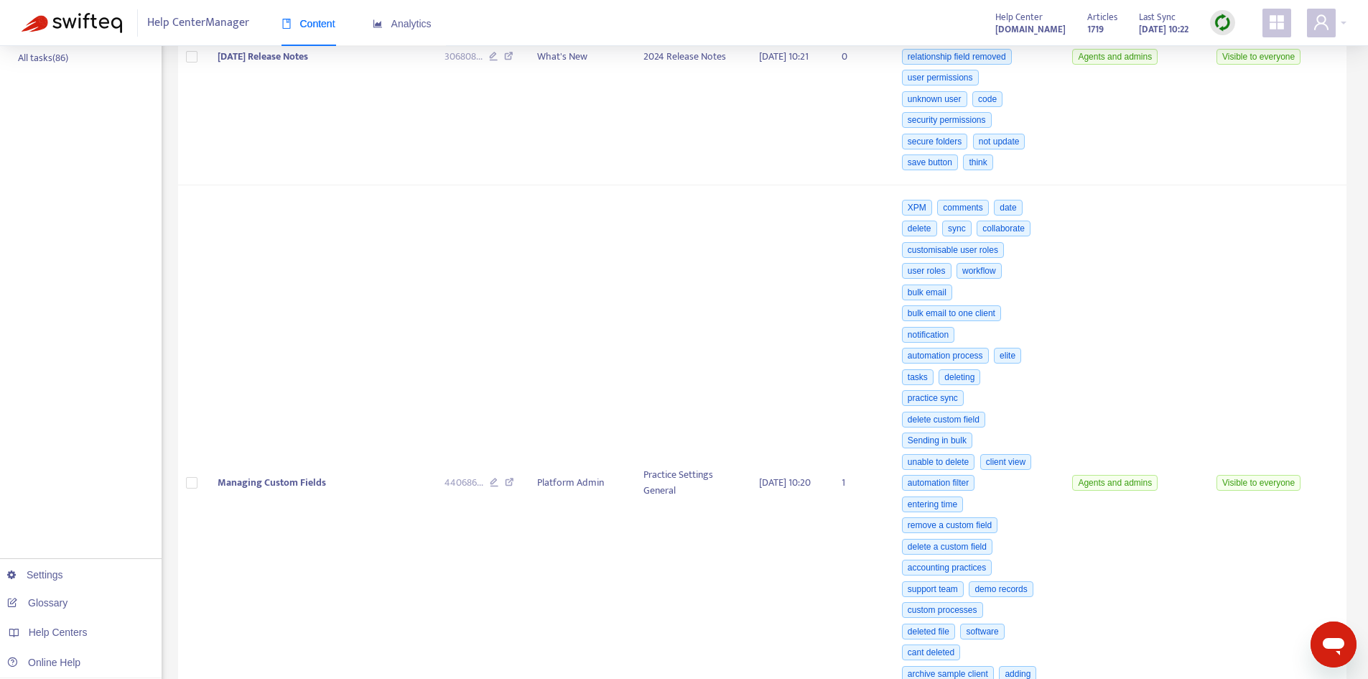
scroll to position [0, 0]
